Goal: Book appointment/travel/reservation

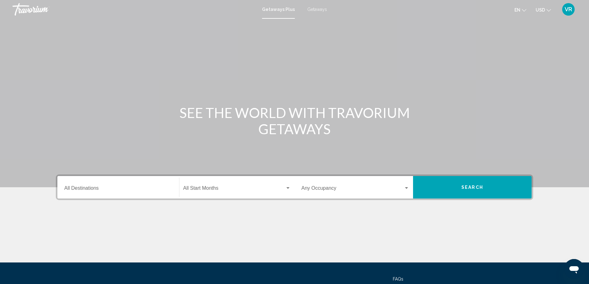
click at [192, 187] on span "Search widget" at bounding box center [234, 190] width 102 height 6
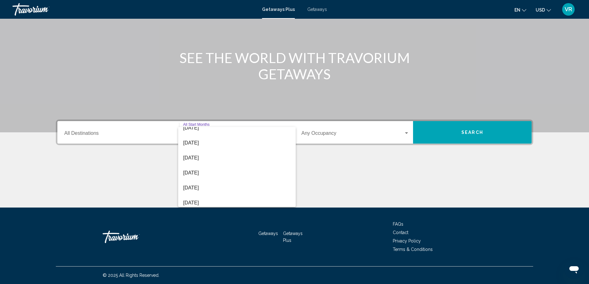
scroll to position [113, 0]
click at [214, 172] on span "[DATE]" at bounding box center [237, 171] width 108 height 15
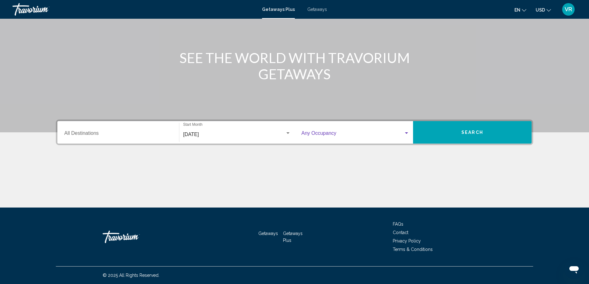
click at [337, 136] on span "Search widget" at bounding box center [352, 135] width 102 height 6
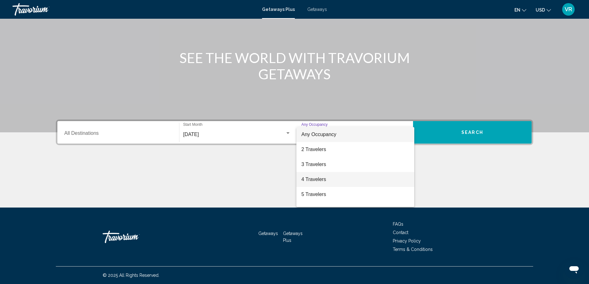
click at [319, 180] on span "4 Travelers" at bounding box center [355, 179] width 108 height 15
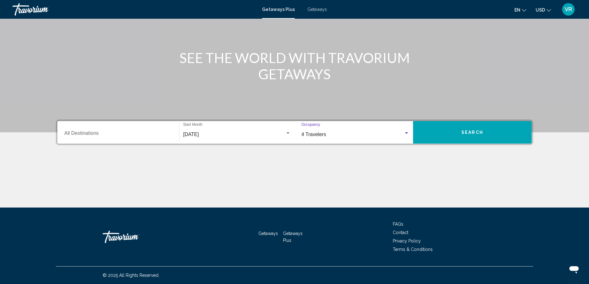
click at [107, 134] on input "Destination All Destinations" at bounding box center [118, 135] width 108 height 6
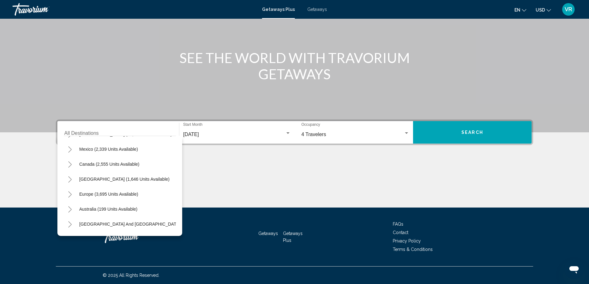
scroll to position [28, 0]
drag, startPoint x: 173, startPoint y: 183, endPoint x: 130, endPoint y: 192, distance: 43.9
click at [130, 192] on span "Europe (3,695 units available)" at bounding box center [108, 193] width 59 height 5
type input "**********"
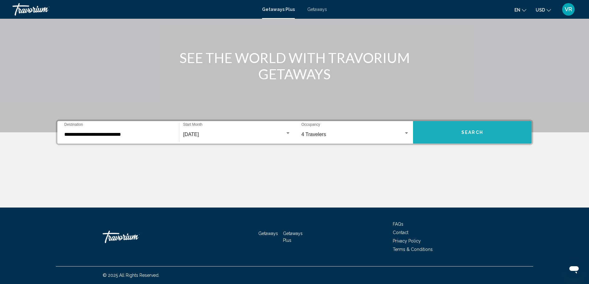
click at [465, 132] on span "Search" at bounding box center [473, 132] width 22 height 5
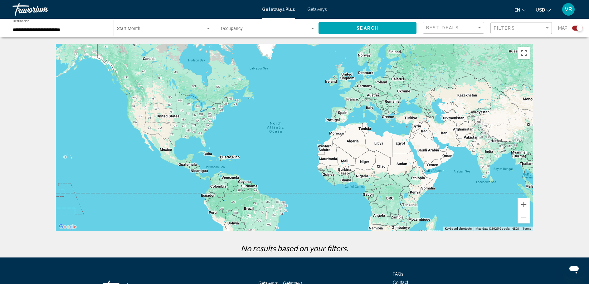
click at [175, 26] on div "Start Month All Start Months" at bounding box center [164, 28] width 94 height 17
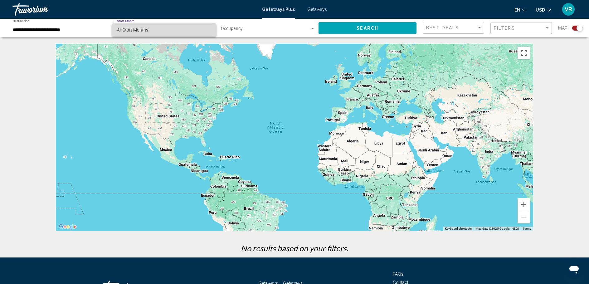
click at [175, 26] on span "All Start Months" at bounding box center [164, 29] width 94 height 13
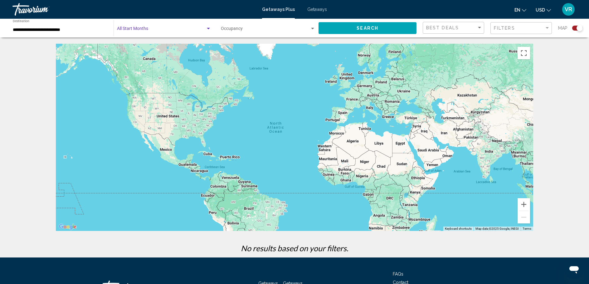
click at [235, 29] on span "Search widget" at bounding box center [265, 29] width 89 height 5
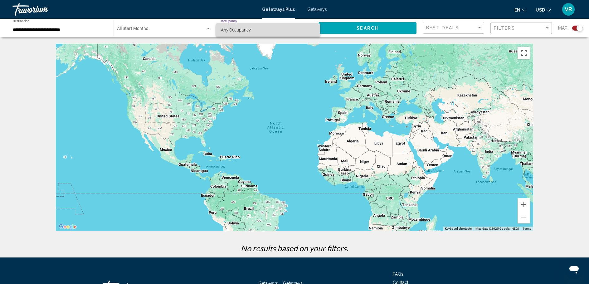
click at [235, 29] on span "Any Occupancy" at bounding box center [236, 29] width 30 height 5
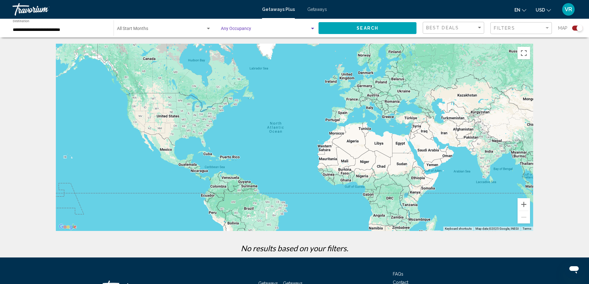
click at [340, 25] on button "Search" at bounding box center [368, 28] width 98 height 12
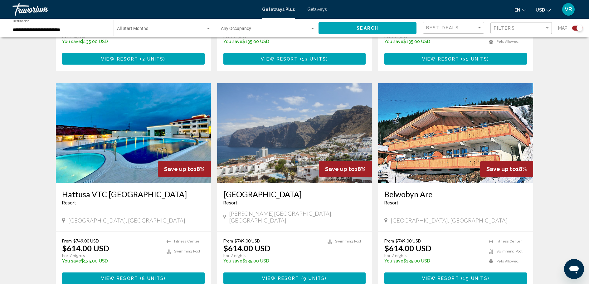
scroll to position [895, 0]
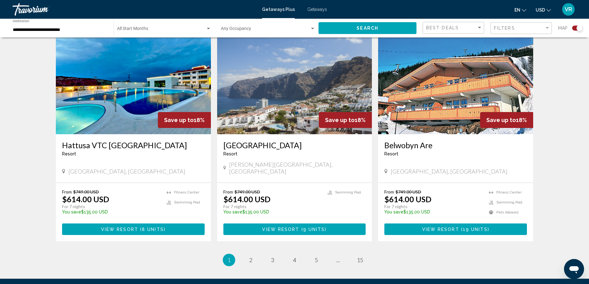
click at [267, 100] on img "Main content" at bounding box center [294, 84] width 155 height 100
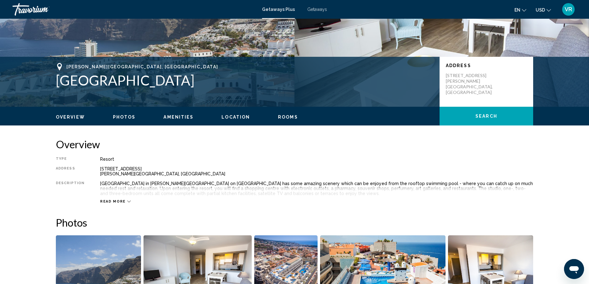
scroll to position [99, 0]
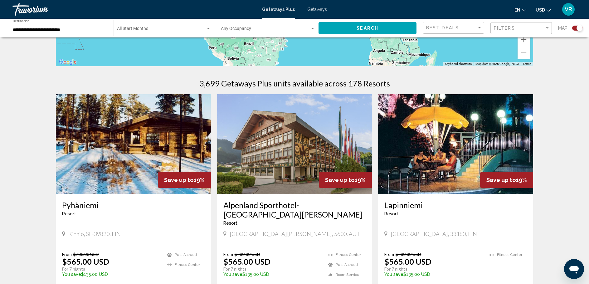
scroll to position [164, 0]
click at [520, 30] on div "Filters" at bounding box center [519, 28] width 51 height 5
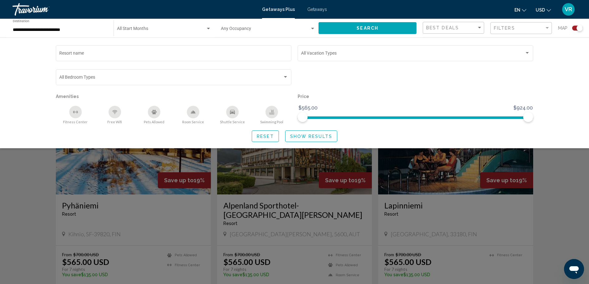
drag, startPoint x: 543, startPoint y: 9, endPoint x: 547, endPoint y: 11, distance: 4.5
click at [547, 11] on icon "Change currency" at bounding box center [549, 10] width 4 height 4
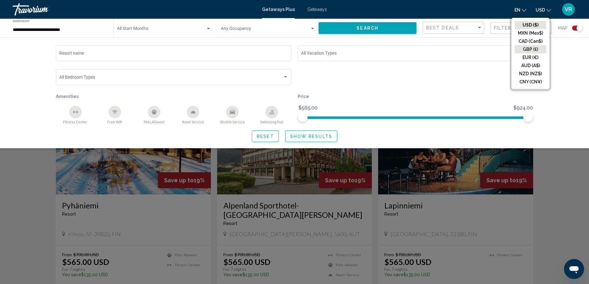
click at [538, 50] on button "GBP (£)" at bounding box center [531, 49] width 32 height 8
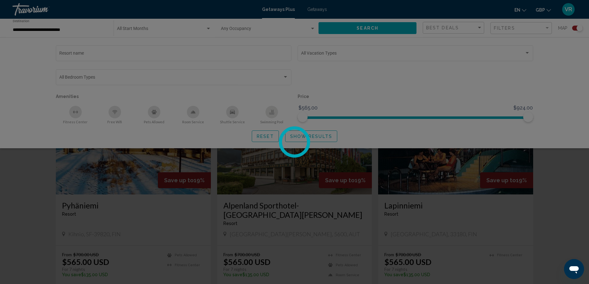
click at [538, 50] on div at bounding box center [294, 142] width 589 height 284
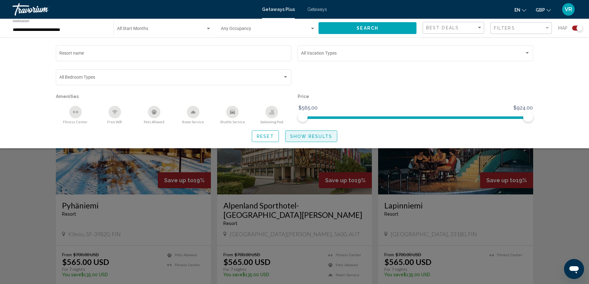
click at [306, 137] on span "Show Results" at bounding box center [311, 136] width 42 height 5
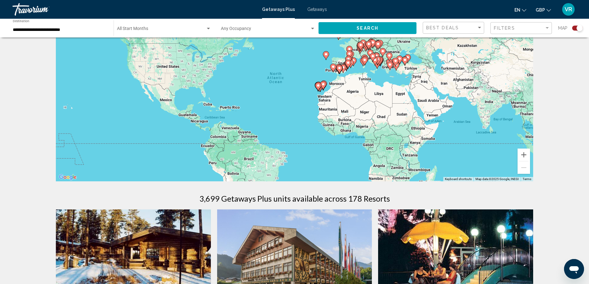
scroll to position [0, 0]
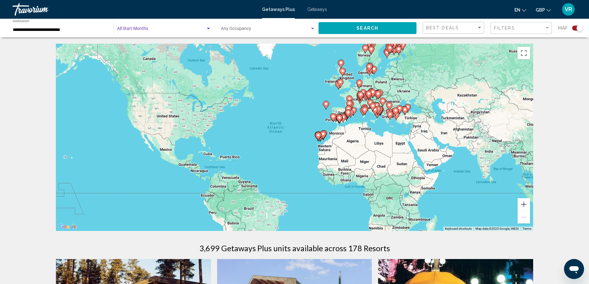
click at [202, 30] on span "Search widget" at bounding box center [161, 29] width 89 height 5
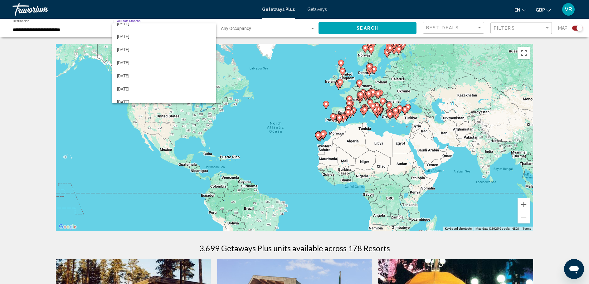
scroll to position [94, 0]
click at [186, 71] on span "[DATE]" at bounding box center [164, 67] width 94 height 13
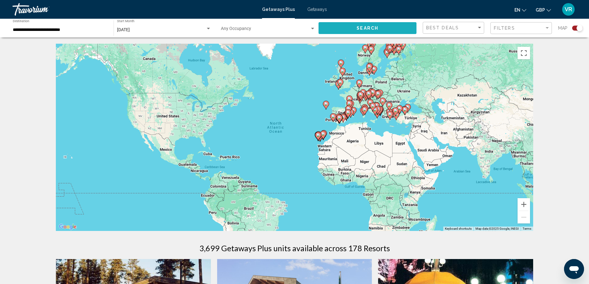
click at [341, 31] on button "Search" at bounding box center [368, 28] width 98 height 12
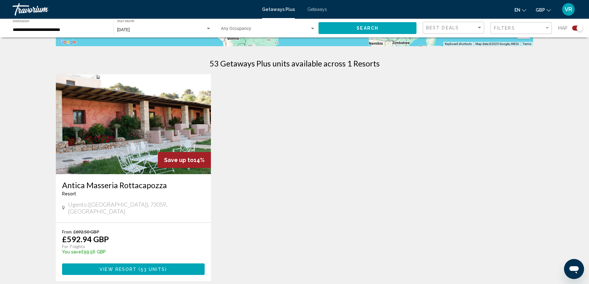
scroll to position [185, 0]
click at [103, 131] on img "Main content" at bounding box center [133, 124] width 155 height 100
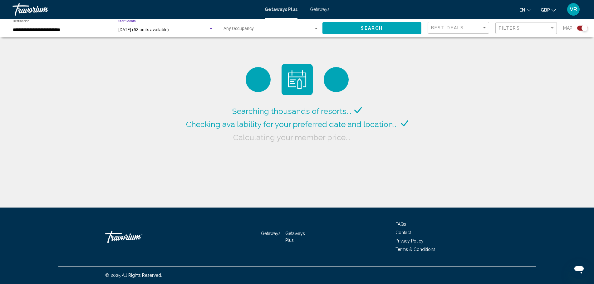
click at [195, 30] on div "[DATE] (53 units available)" at bounding box center [163, 29] width 90 height 5
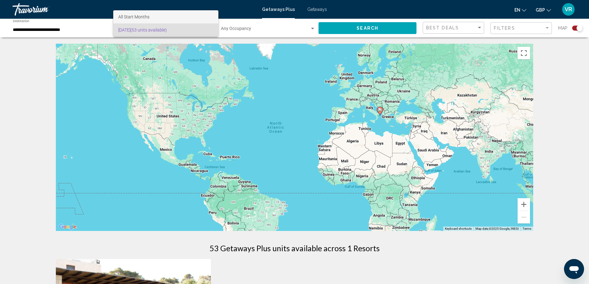
click at [193, 18] on span "All Start Months" at bounding box center [165, 16] width 95 height 13
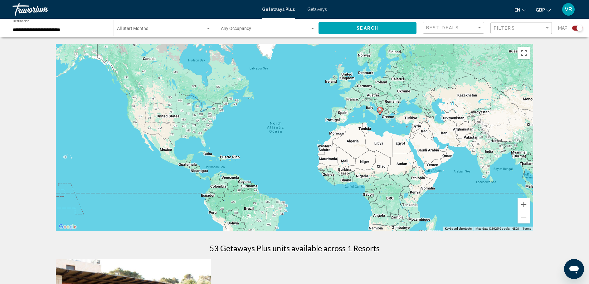
drag, startPoint x: 200, startPoint y: 28, endPoint x: 188, endPoint y: 32, distance: 12.5
click at [188, 32] on div "Start Month All Start Months" at bounding box center [164, 28] width 94 height 17
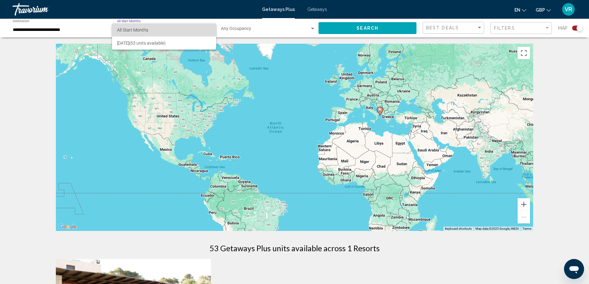
click at [171, 29] on span "All Start Months" at bounding box center [164, 29] width 94 height 13
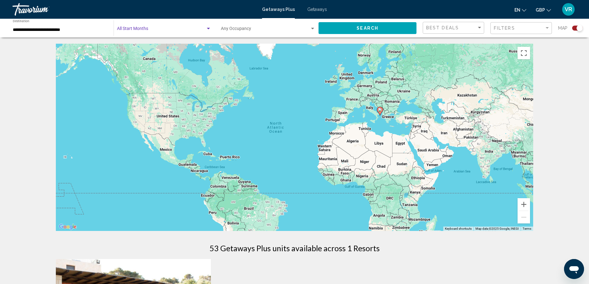
click at [345, 28] on button "Search" at bounding box center [368, 28] width 98 height 12
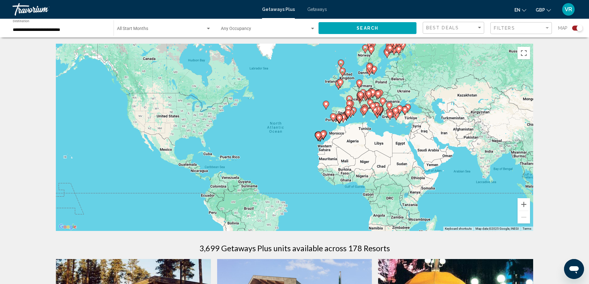
drag, startPoint x: 207, startPoint y: 28, endPoint x: 210, endPoint y: 28, distance: 3.7
click at [210, 28] on div "Search widget" at bounding box center [209, 28] width 6 height 5
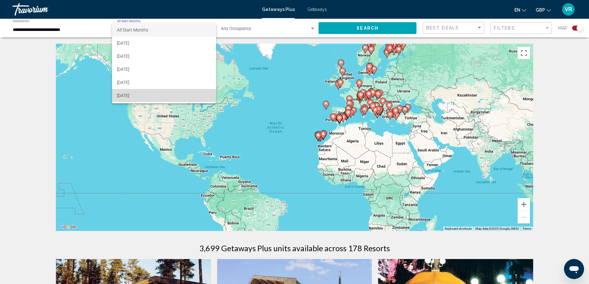
click at [192, 94] on span "[DATE]" at bounding box center [164, 95] width 94 height 13
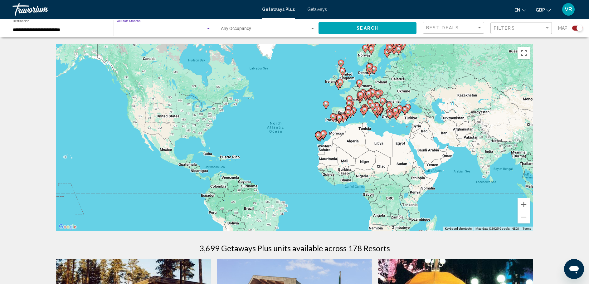
click at [192, 94] on div "To activate drag with keyboard, press Alt + Enter. Once in keyboard drag state,…" at bounding box center [294, 137] width 477 height 187
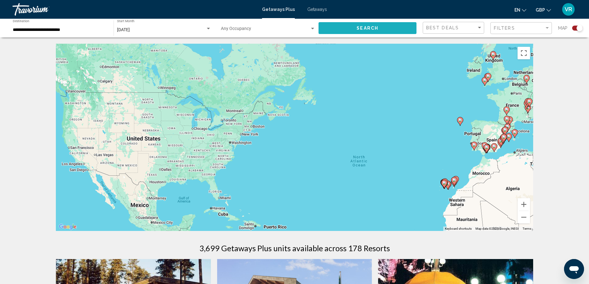
click at [368, 29] on span "Search" at bounding box center [368, 28] width 22 height 5
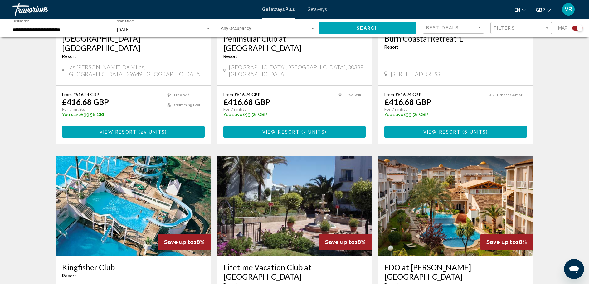
scroll to position [332, 0]
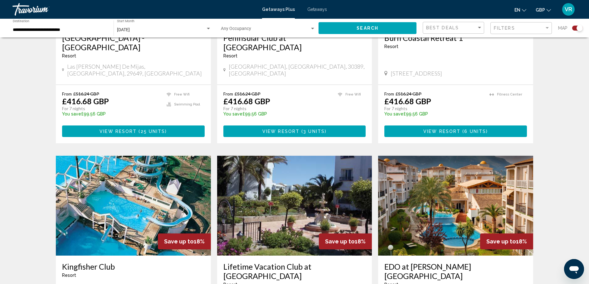
click at [304, 175] on img "Main content" at bounding box center [294, 206] width 155 height 100
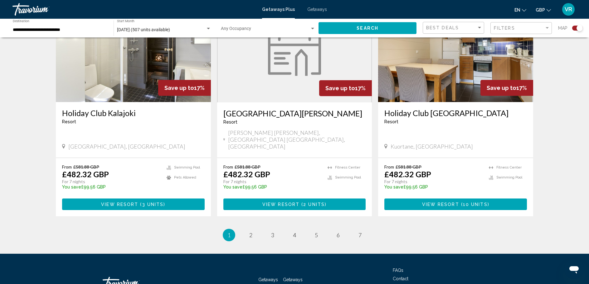
scroll to position [936, 0]
click at [248, 230] on link "page 2" at bounding box center [251, 235] width 11 height 11
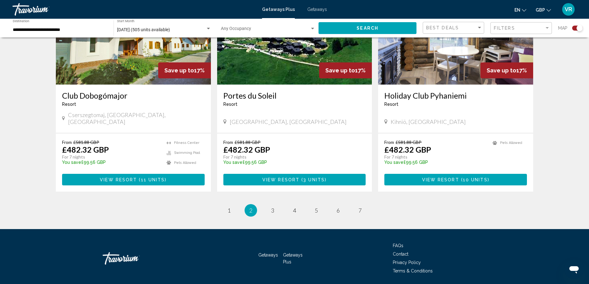
scroll to position [927, 0]
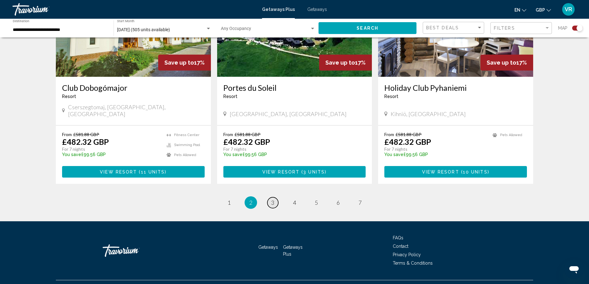
click at [276, 197] on link "page 3" at bounding box center [272, 202] width 11 height 11
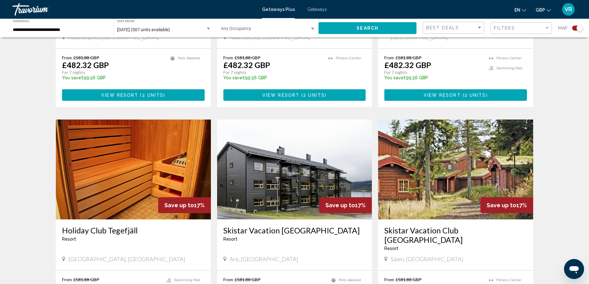
scroll to position [927, 0]
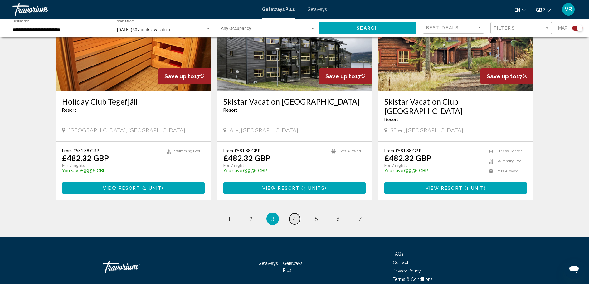
click at [294, 215] on span "4" at bounding box center [294, 218] width 3 height 7
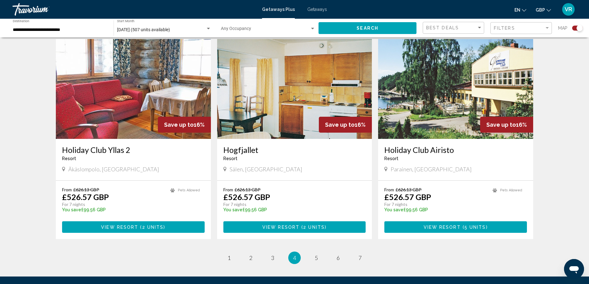
scroll to position [868, 0]
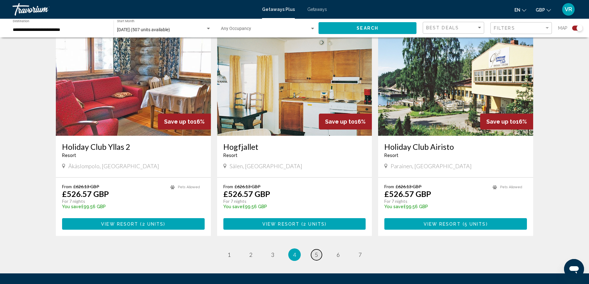
click at [315, 251] on span "5" at bounding box center [316, 254] width 3 height 7
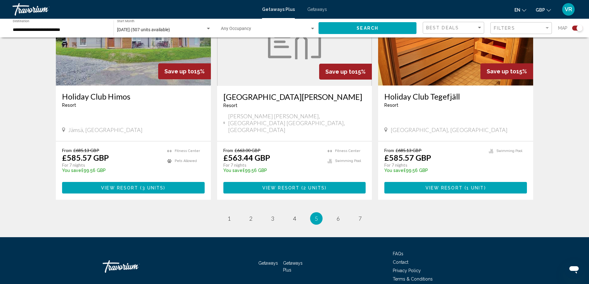
scroll to position [911, 0]
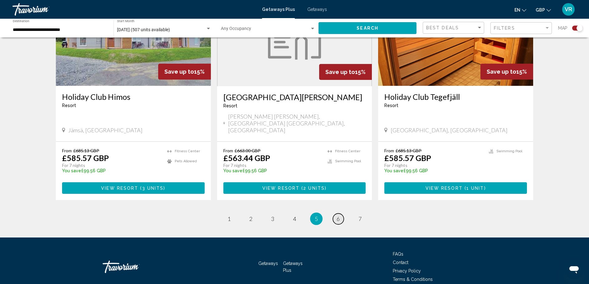
click at [338, 215] on span "6" at bounding box center [338, 218] width 3 height 7
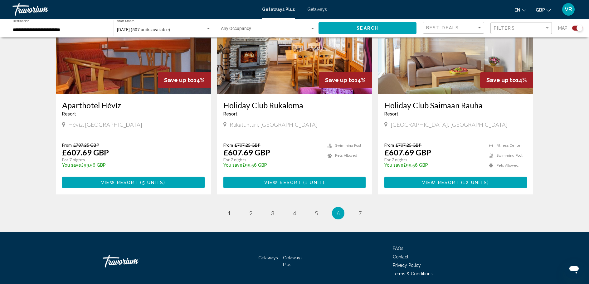
scroll to position [903, 0]
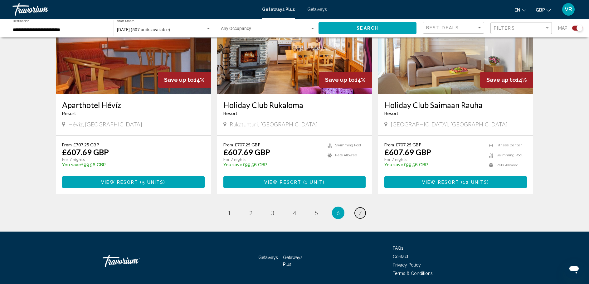
click at [362, 217] on link "page 7" at bounding box center [360, 213] width 11 height 11
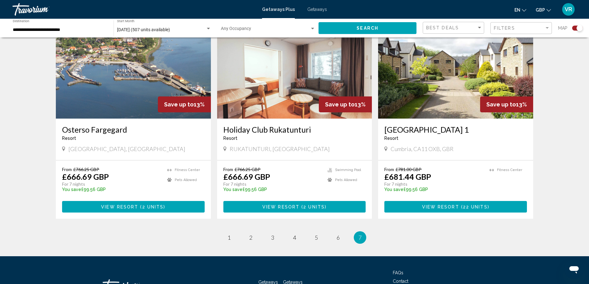
scroll to position [690, 0]
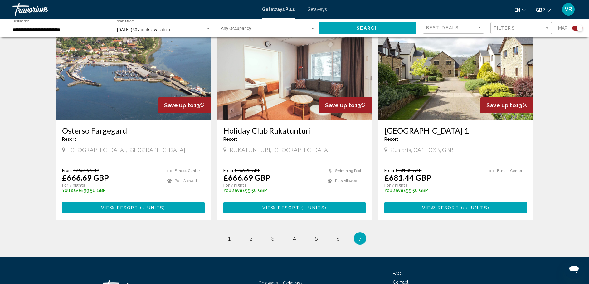
click at [446, 67] on img "Main content" at bounding box center [455, 70] width 155 height 100
